Goal: Information Seeking & Learning: Learn about a topic

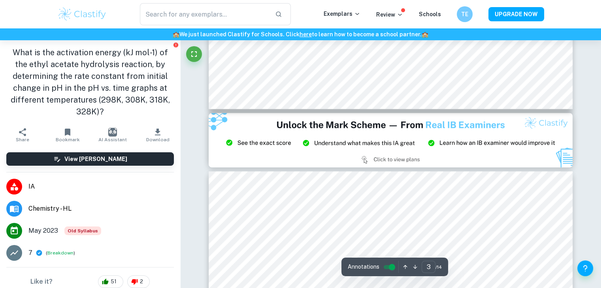
scroll to position [1267, 0]
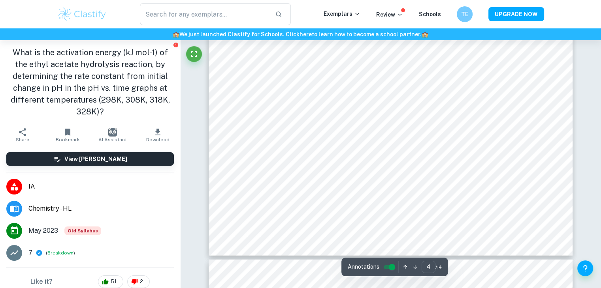
type input "5"
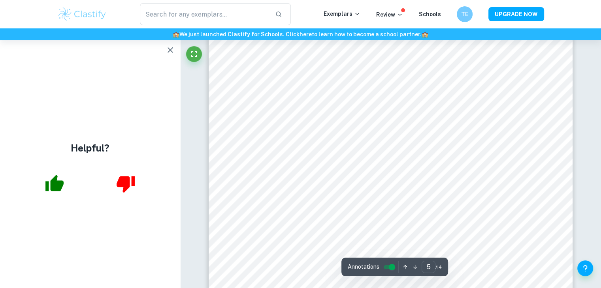
scroll to position [2416, 0]
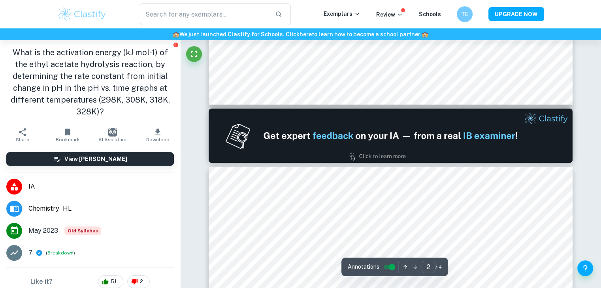
scroll to position [676, 0]
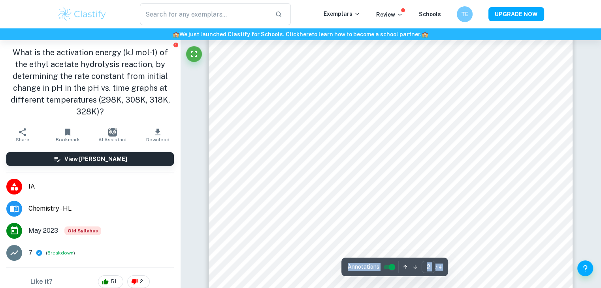
click at [156, 131] on icon "button" at bounding box center [157, 132] width 9 height 9
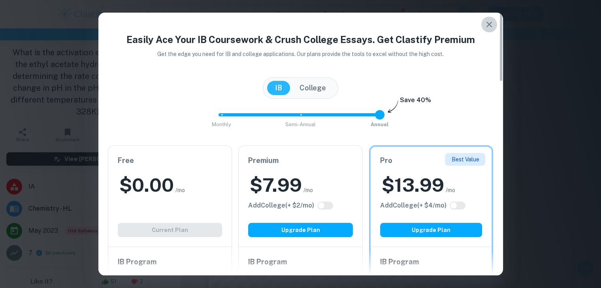
click at [484, 28] on icon "button" at bounding box center [488, 24] width 9 height 9
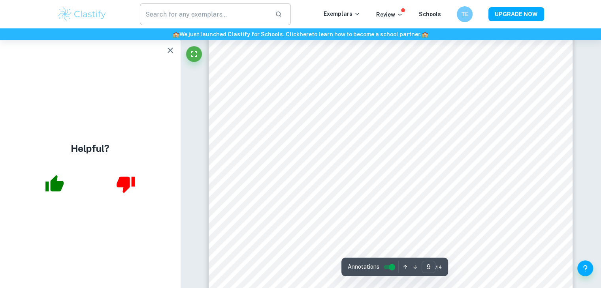
scroll to position [4477, 0]
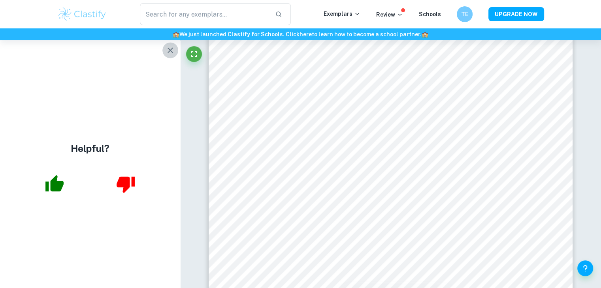
click at [172, 49] on icon "button" at bounding box center [170, 50] width 6 height 6
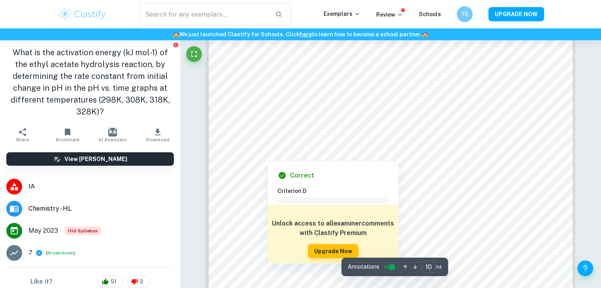
scroll to position [4865, 0]
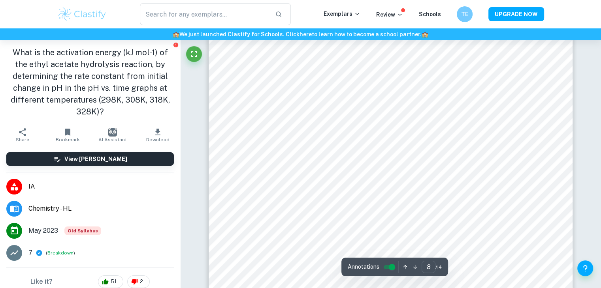
type input "7"
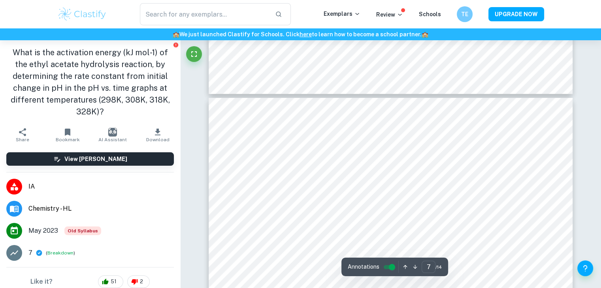
scroll to position [3155, 0]
